Goal: Find specific page/section: Find specific page/section

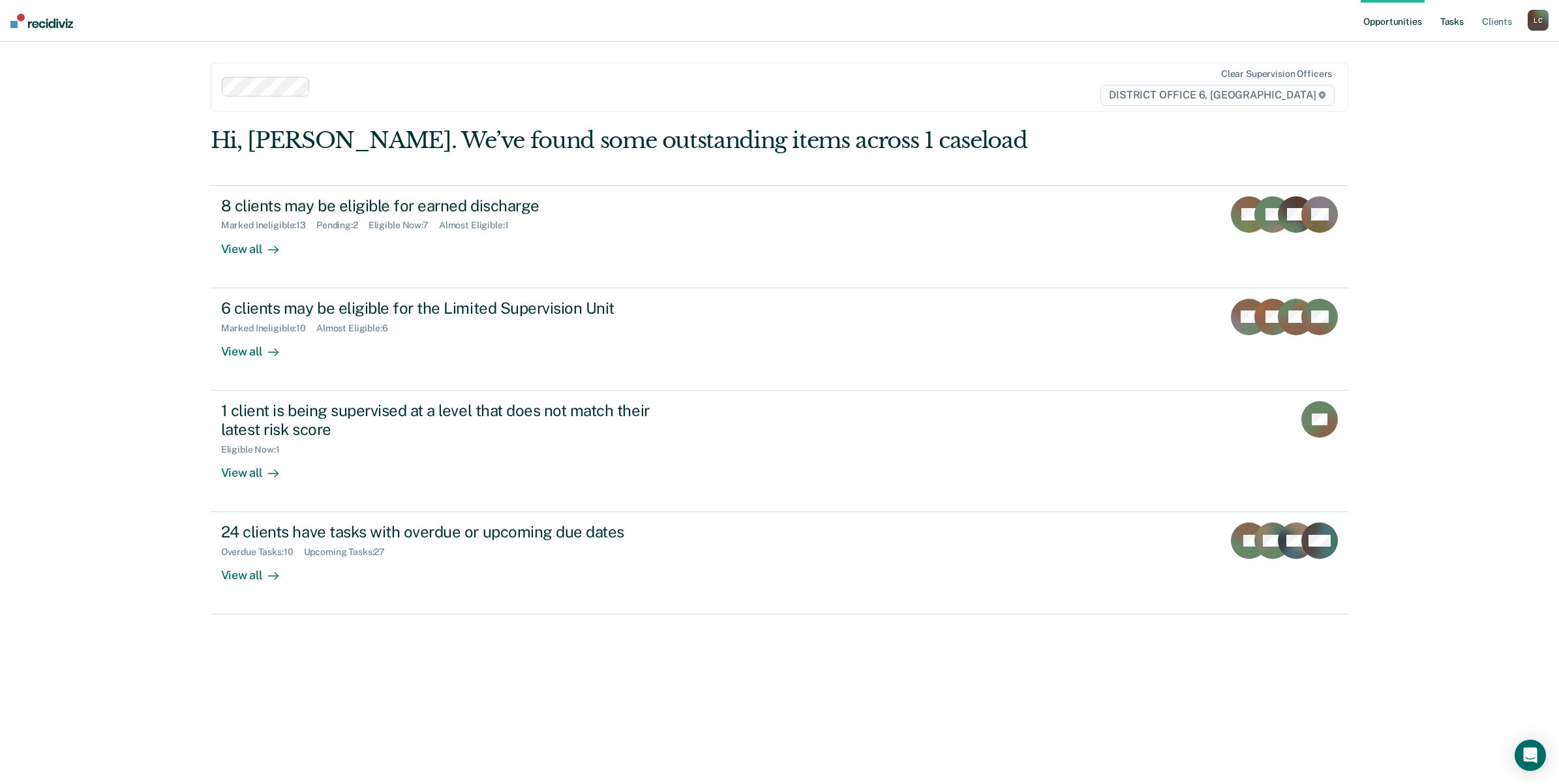
click at [1450, 19] on link "Tasks" at bounding box center [1452, 21] width 28 height 42
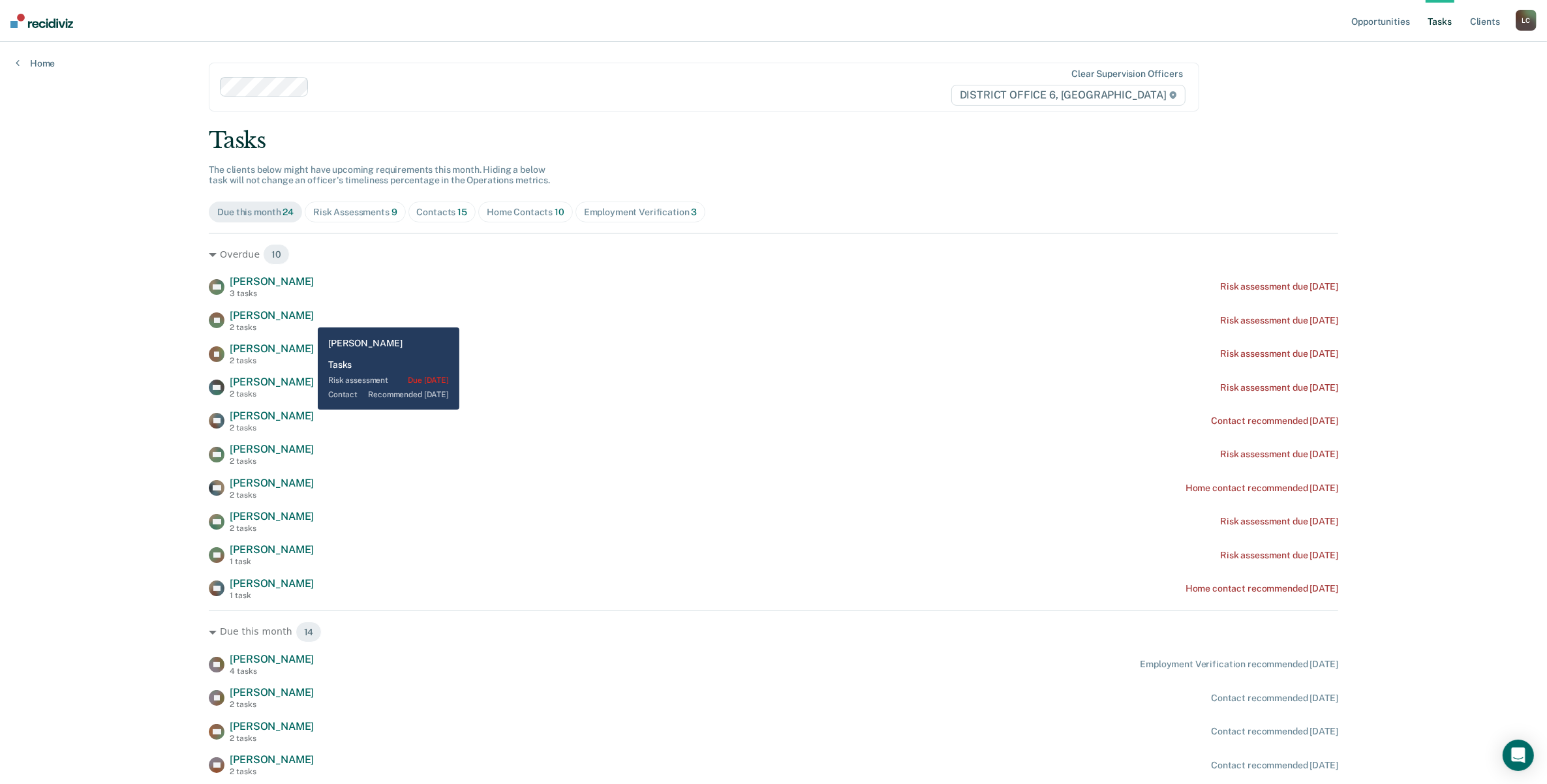
click at [308, 318] on span "[PERSON_NAME]" at bounding box center [272, 315] width 84 height 13
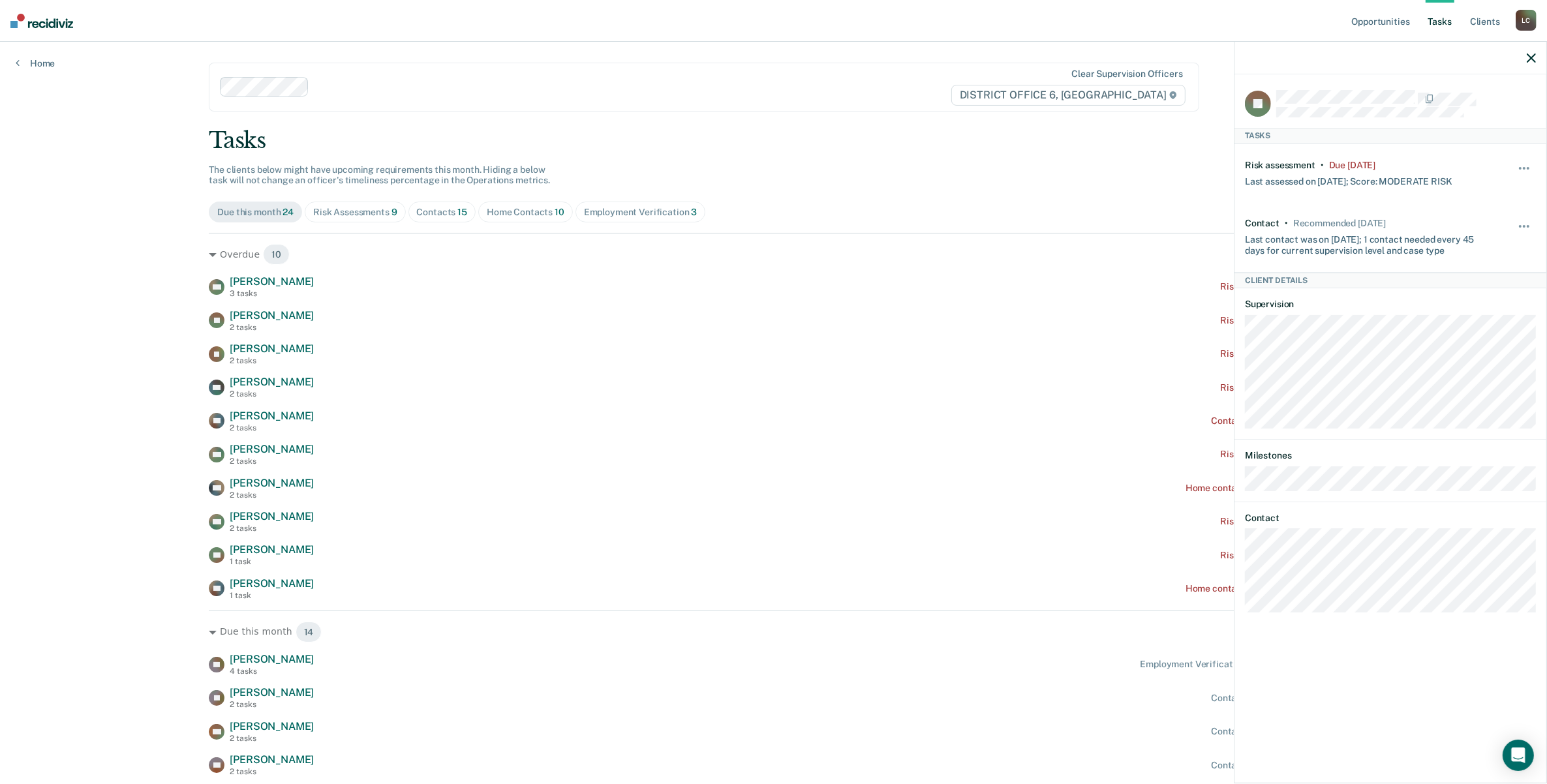
click at [1531, 56] on icon "button" at bounding box center [1531, 58] width 9 height 9
